Goal: Use online tool/utility

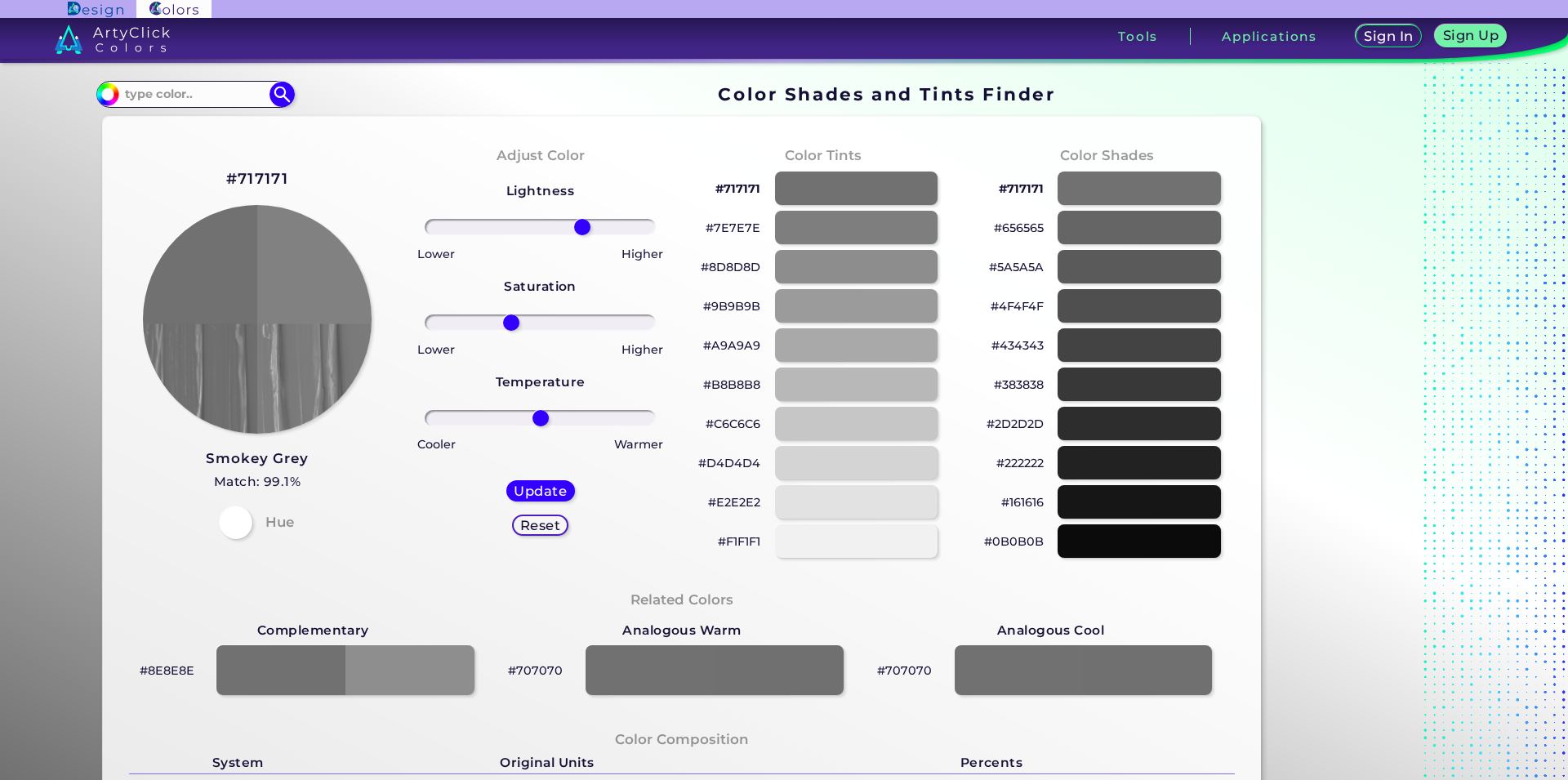
drag, startPoint x: 534, startPoint y: 325, endPoint x: 504, endPoint y: 323, distance: 30.1
click at [504, 323] on input "range" at bounding box center [539, 323] width 231 height 16
drag, startPoint x: 504, startPoint y: 323, endPoint x: 441, endPoint y: 318, distance: 63.2
click at [441, 318] on input "range" at bounding box center [539, 323] width 231 height 16
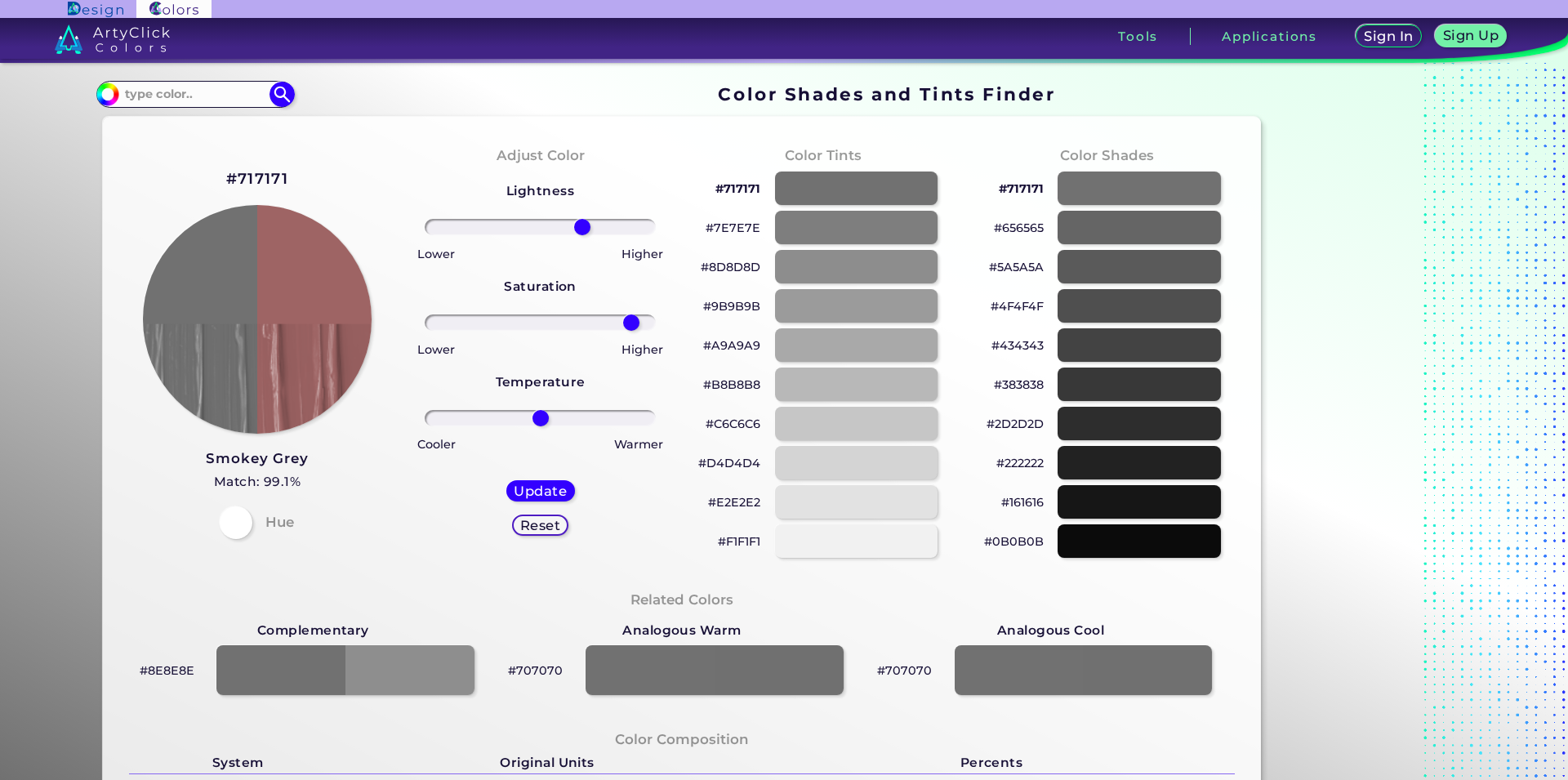
drag, startPoint x: 517, startPoint y: 318, endPoint x: 625, endPoint y: 320, distance: 108.0
type input "85"
click at [625, 320] on input "range" at bounding box center [539, 323] width 231 height 16
drag, startPoint x: 533, startPoint y: 421, endPoint x: 638, endPoint y: 428, distance: 105.2
type input "97"
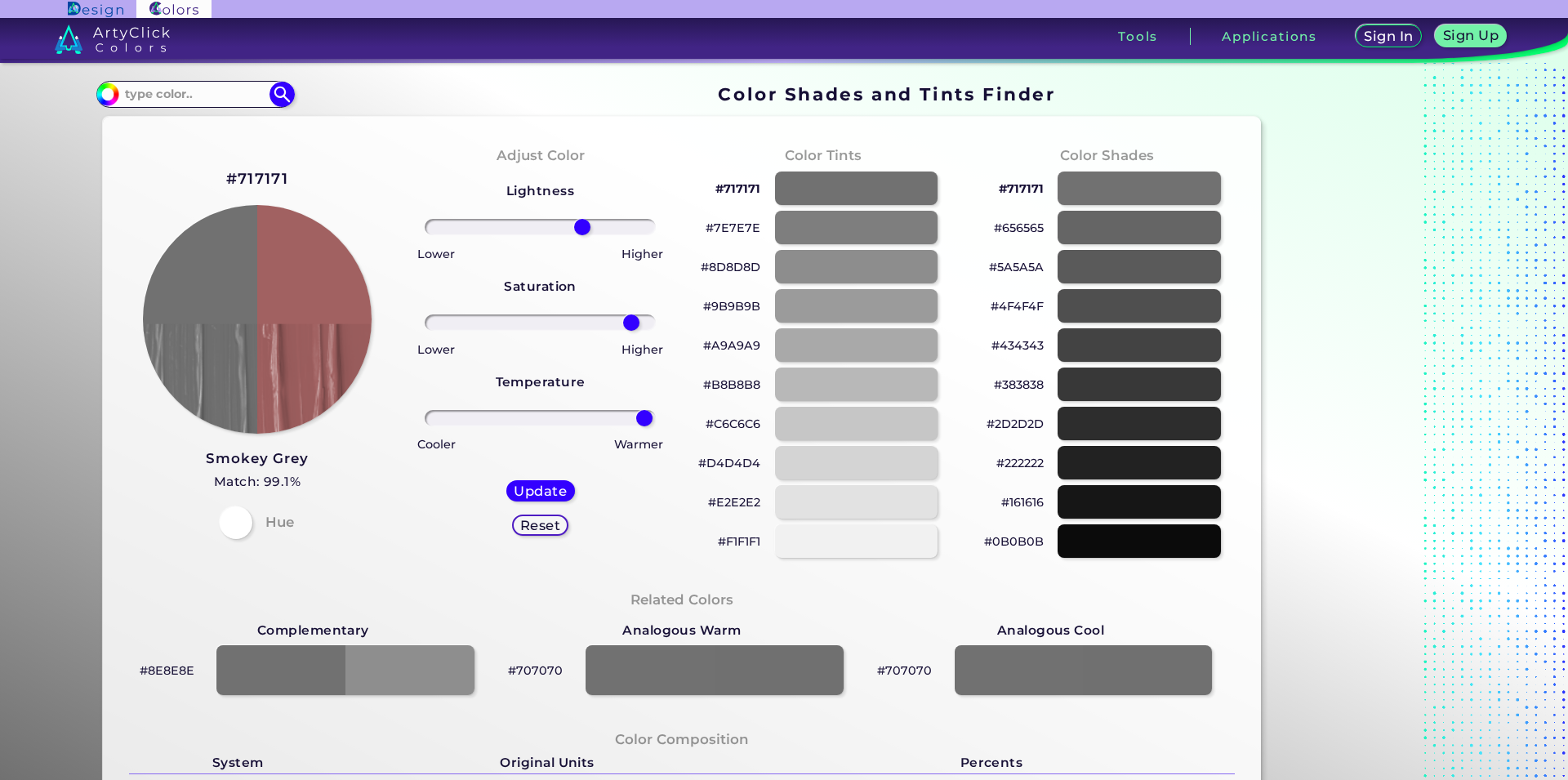
click at [638, 426] on input "range" at bounding box center [539, 418] width 231 height 16
drag, startPoint x: 613, startPoint y: 325, endPoint x: 594, endPoint y: 323, distance: 19.1
type input "57"
click at [594, 323] on input "range" at bounding box center [539, 323] width 231 height 16
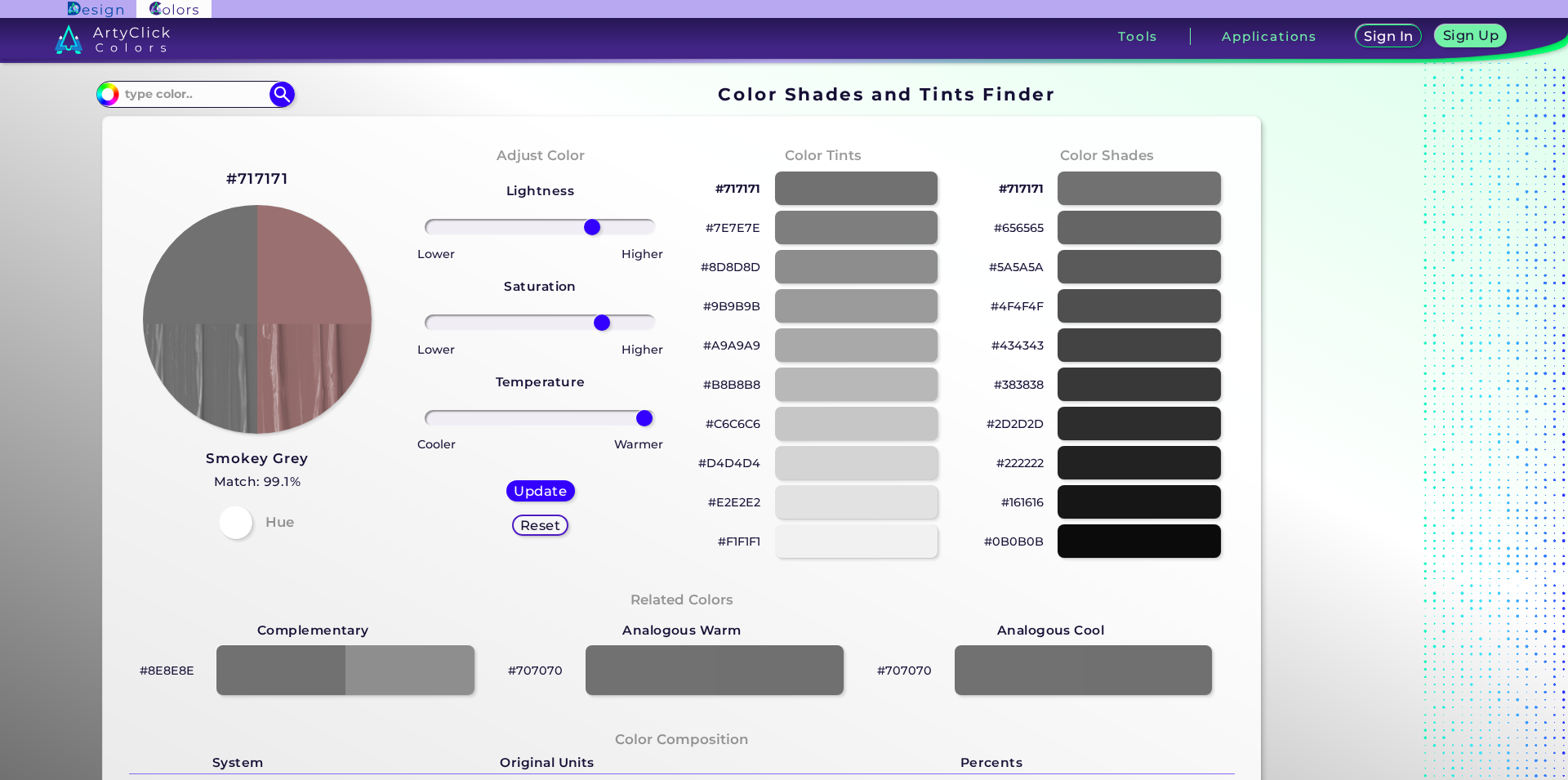
drag, startPoint x: 566, startPoint y: 225, endPoint x: 584, endPoint y: 227, distance: 18.1
type input "48"
click at [584, 227] on input "range" at bounding box center [539, 226] width 231 height 16
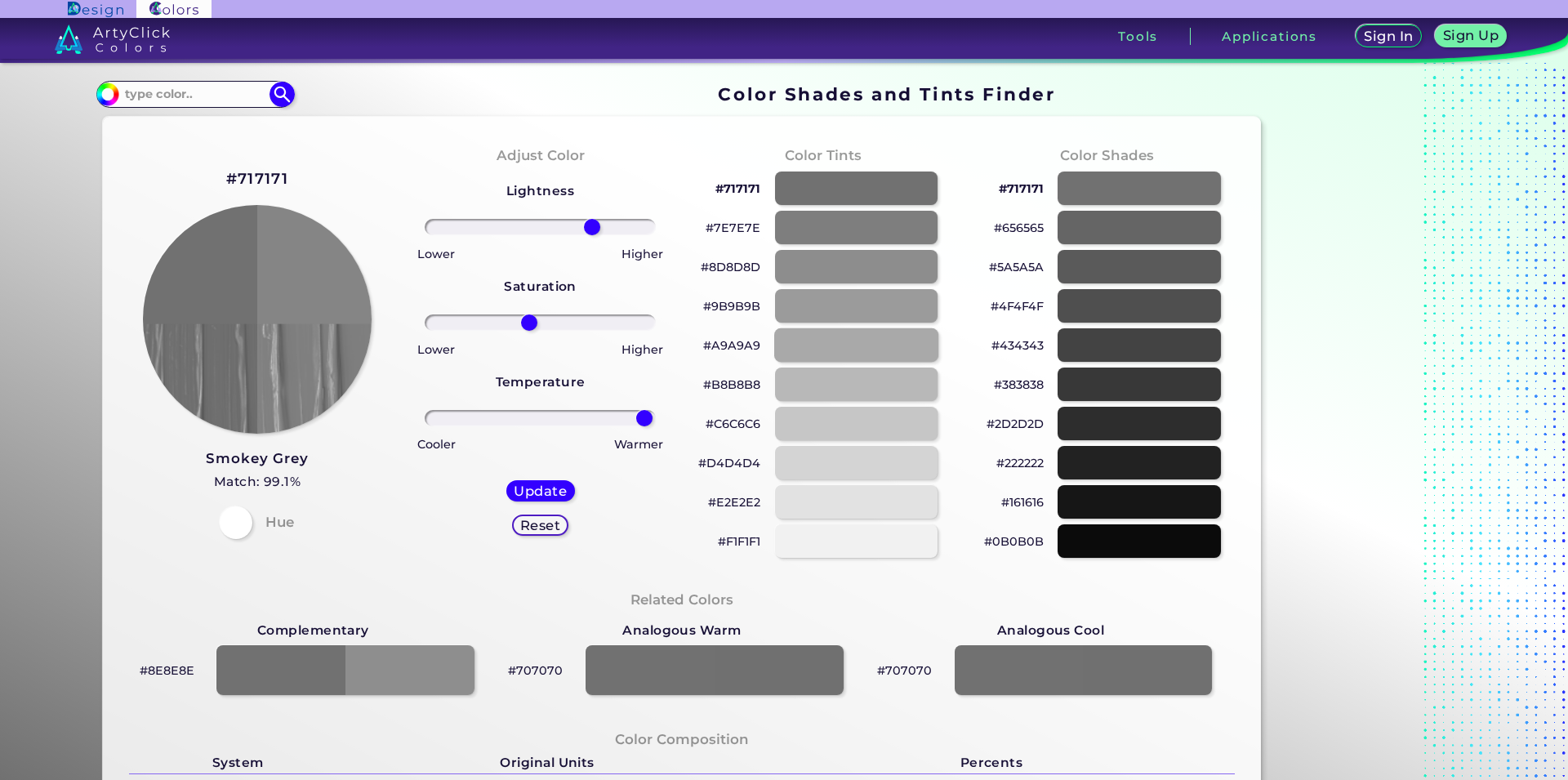
drag, startPoint x: 599, startPoint y: 327, endPoint x: 774, endPoint y: 331, distance: 175.0
type input "-10"
click at [522, 325] on input "range" at bounding box center [539, 323] width 231 height 16
